Goal: Navigation & Orientation: Find specific page/section

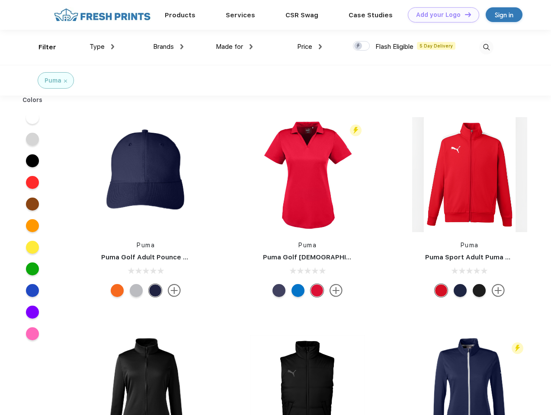
scroll to position [0, 0]
click at [440, 15] on link "Add your Logo Design Tool" at bounding box center [442, 14] width 71 height 15
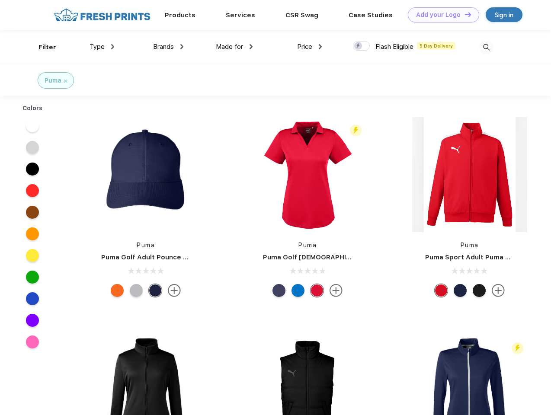
click at [0, 0] on div "Design Tool" at bounding box center [0, 0] width 0 height 0
click at [464, 14] on link "Add your Logo Design Tool" at bounding box center [442, 14] width 71 height 15
click at [41, 47] on div "Filter" at bounding box center [47, 47] width 18 height 10
click at [102, 47] on span "Type" at bounding box center [96, 47] width 15 height 8
click at [168, 47] on span "Brands" at bounding box center [163, 47] width 21 height 8
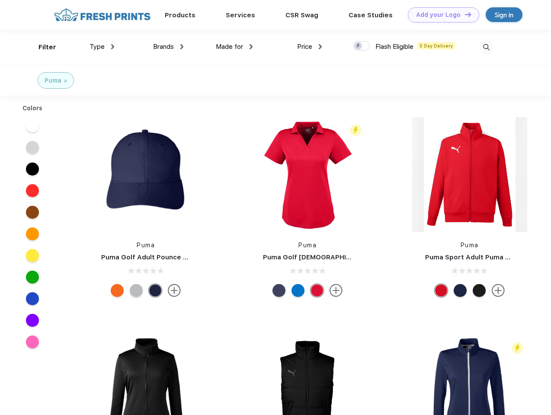
click at [234, 47] on span "Made for" at bounding box center [229, 47] width 27 height 8
click at [309, 47] on span "Price" at bounding box center [304, 47] width 15 height 8
click at [361, 46] on div at bounding box center [361, 46] width 17 height 10
click at [358, 46] on input "checkbox" at bounding box center [356, 44] width 6 height 6
click at [486, 47] on img at bounding box center [486, 47] width 14 height 14
